Goal: Task Accomplishment & Management: Manage account settings

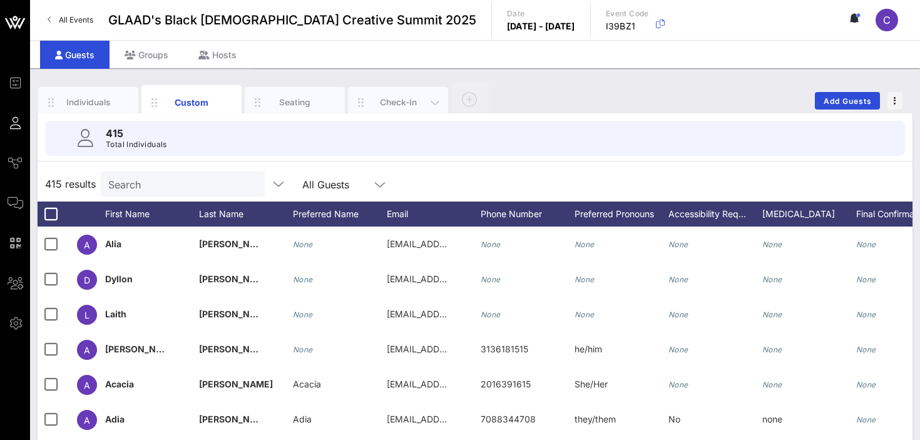
click at [376, 99] on div "Check-In" at bounding box center [399, 102] width 56 height 12
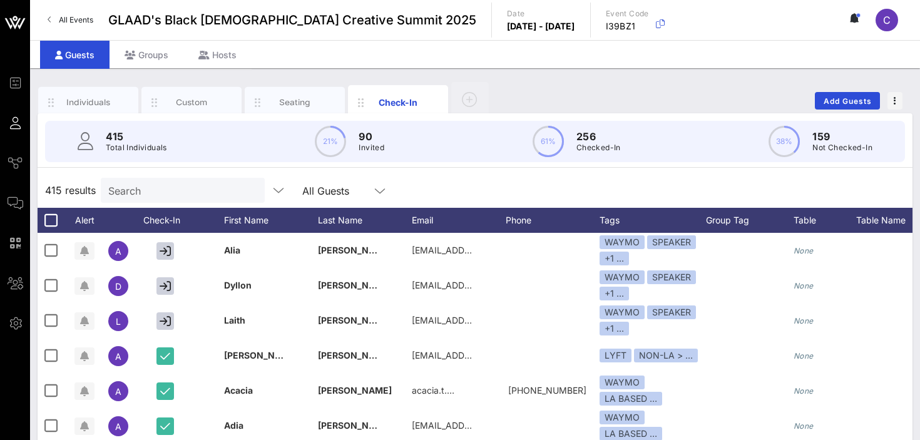
click at [172, 187] on input "Search" at bounding box center [181, 190] width 147 height 16
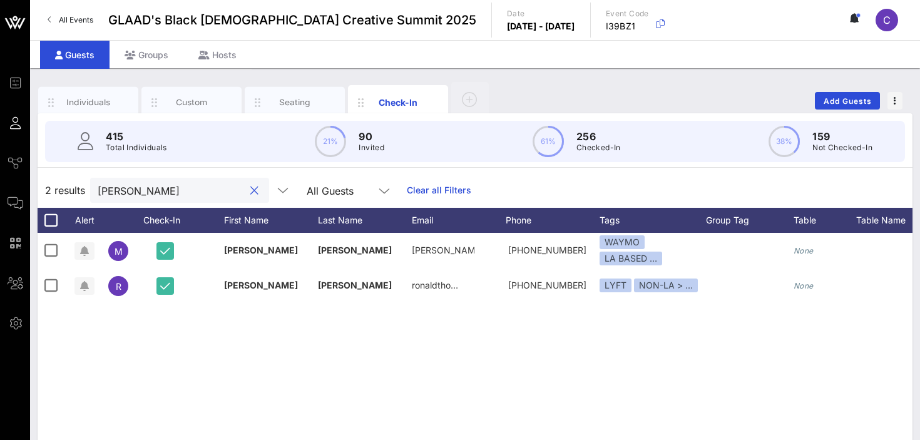
click at [168, 192] on input "[PERSON_NAME]" at bounding box center [171, 190] width 147 height 16
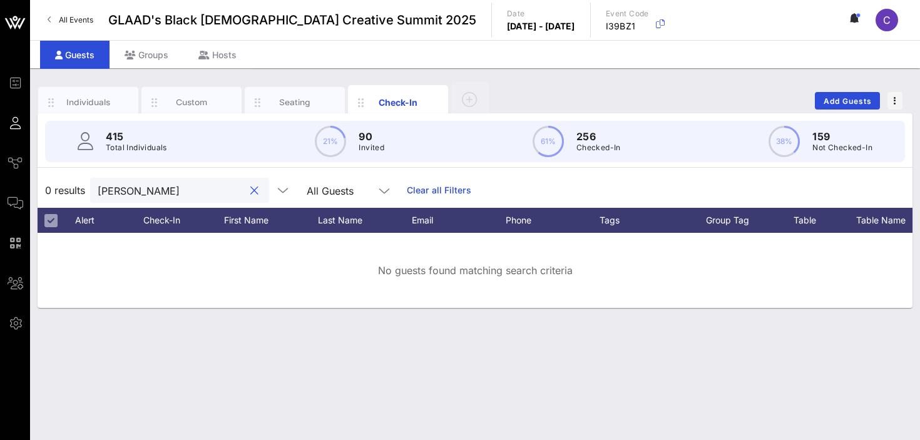
type input "[PERSON_NAME]"
click at [250, 189] on button "clear icon" at bounding box center [254, 191] width 8 height 13
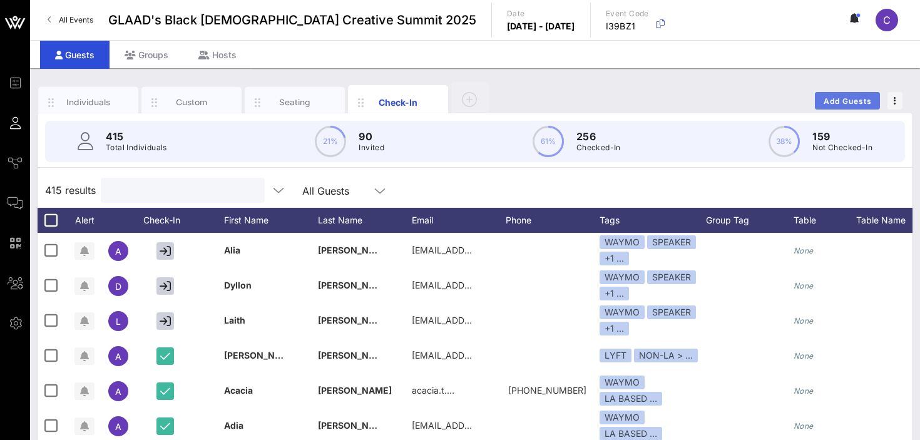
click at [838, 101] on span "Add Guests" at bounding box center [847, 100] width 49 height 9
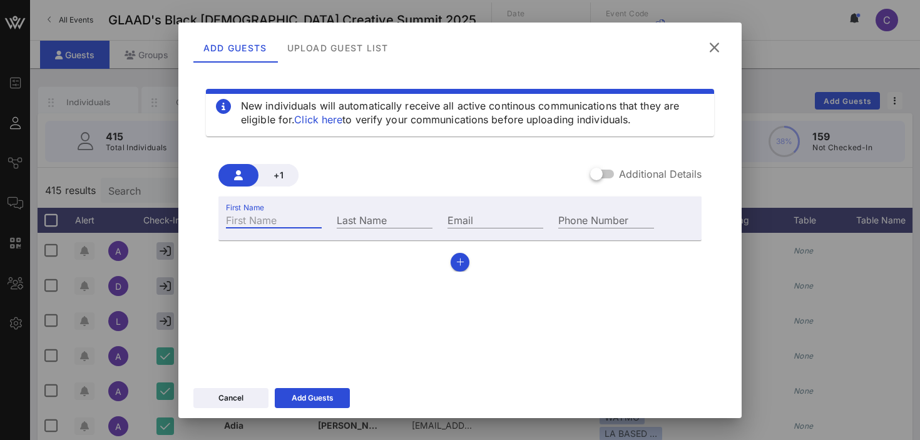
click at [266, 220] on input "First Name" at bounding box center [274, 220] width 96 height 16
type input "[PERSON_NAME]"
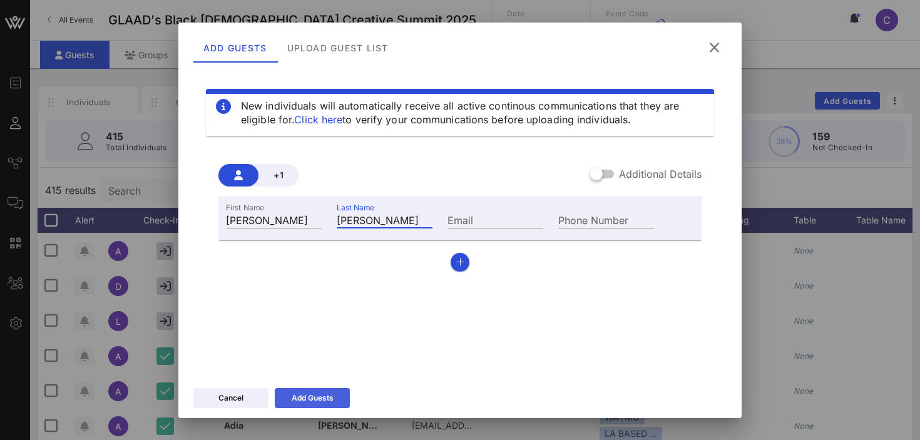
type input "[PERSON_NAME]"
click at [318, 397] on div "Add Guests" at bounding box center [313, 398] width 42 height 13
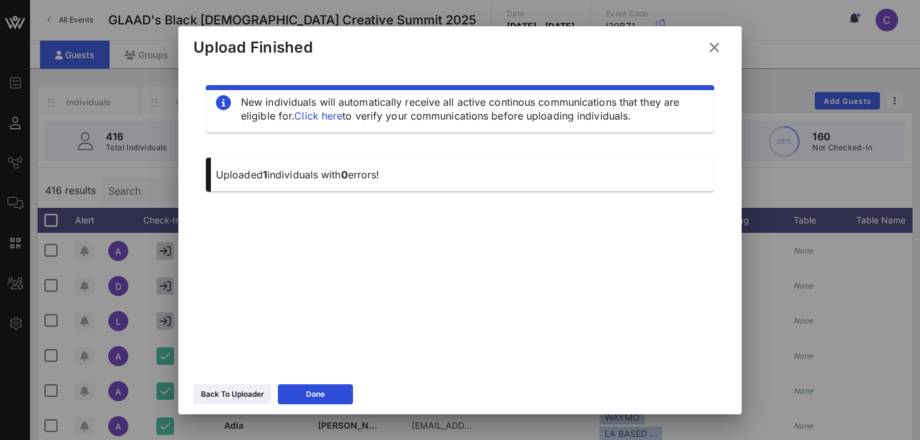
click at [714, 48] on icon at bounding box center [714, 47] width 21 height 20
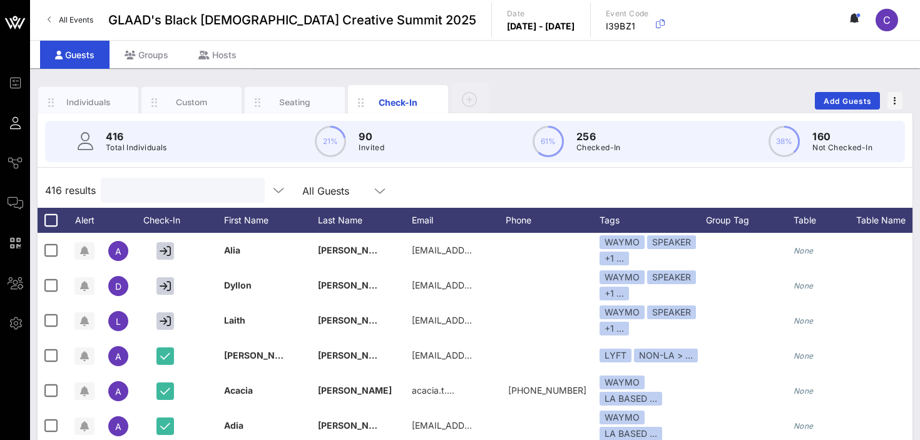
click at [167, 187] on input "text" at bounding box center [181, 190] width 147 height 16
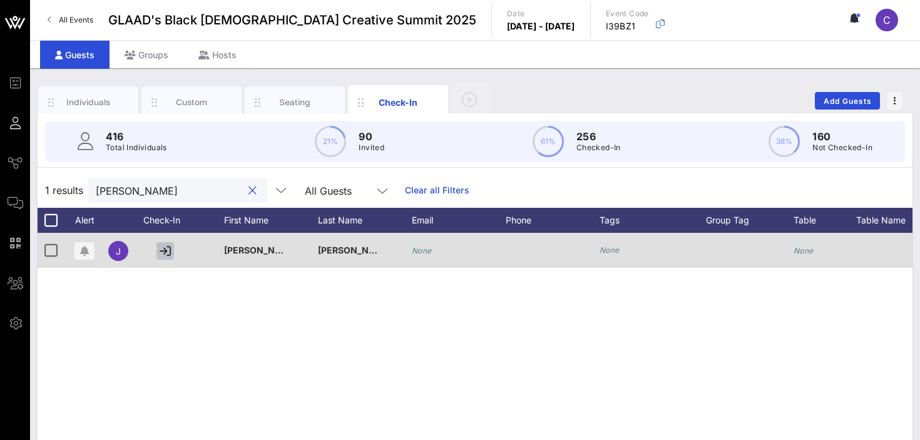
type input "[PERSON_NAME]"
click at [168, 250] on icon "button" at bounding box center [165, 250] width 11 height 11
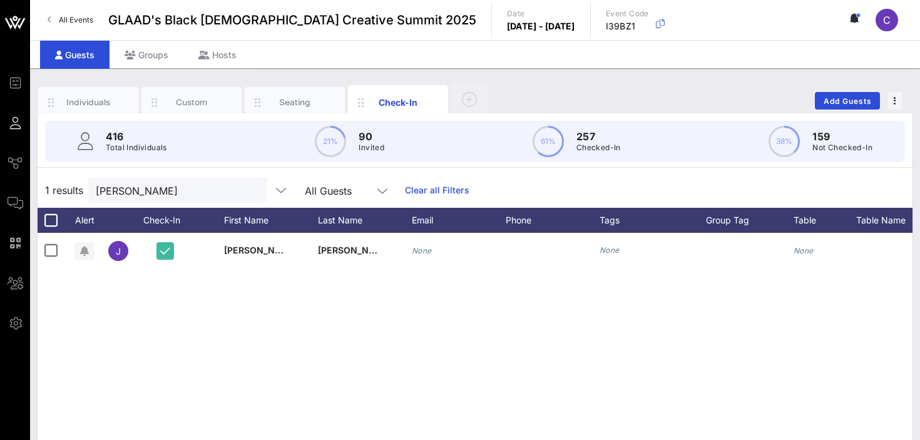
click at [249, 191] on button "clear icon" at bounding box center [253, 191] width 8 height 13
